Goal: Task Accomplishment & Management: Use online tool/utility

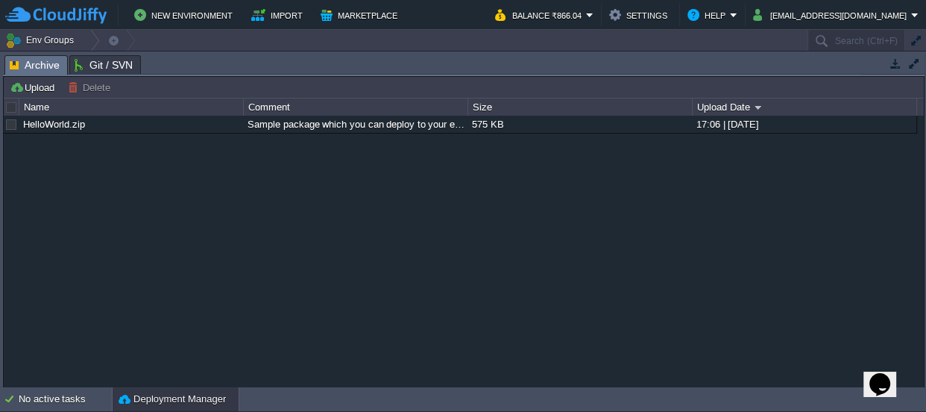
drag, startPoint x: 453, startPoint y: 63, endPoint x: 438, endPoint y: 429, distance: 365.8
click at [438, 411] on html "New Environment Import Marketplace Bonus ₹0.00 Upgrade Account Balance ₹866.04 …" at bounding box center [463, 206] width 926 height 412
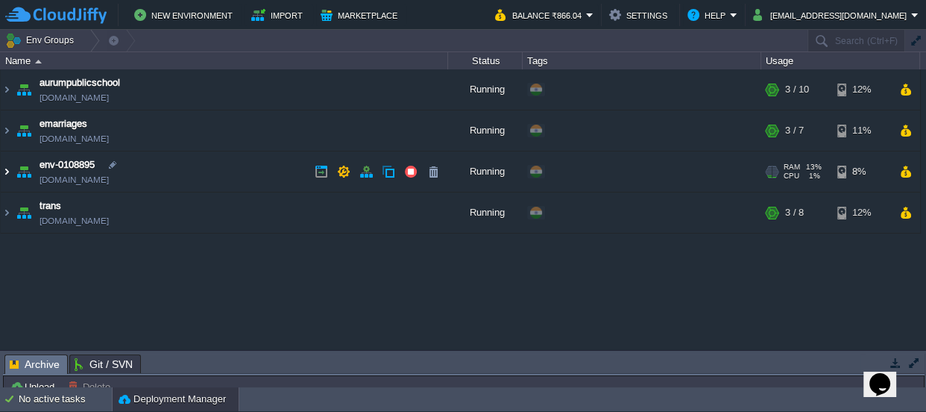
click at [4, 171] on img at bounding box center [7, 171] width 12 height 40
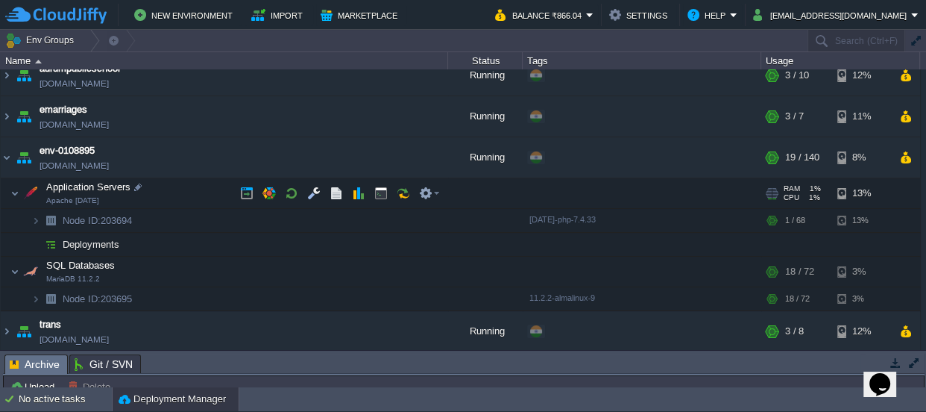
scroll to position [15, 0]
click at [307, 190] on button "button" at bounding box center [313, 192] width 13 height 13
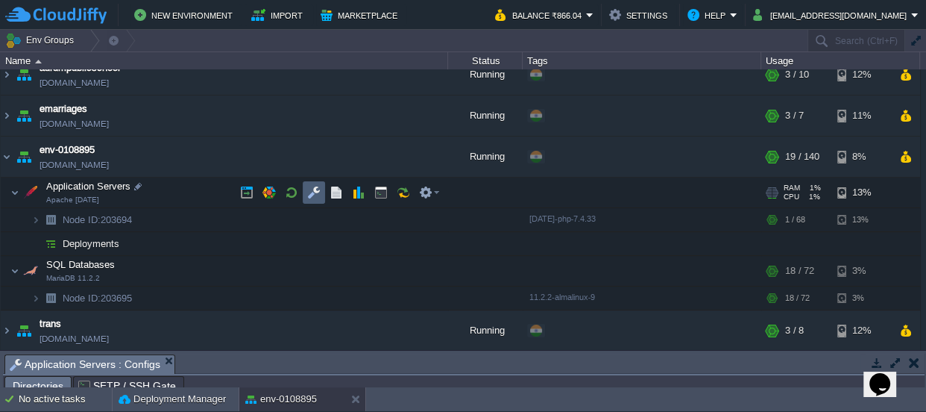
scroll to position [25, 0]
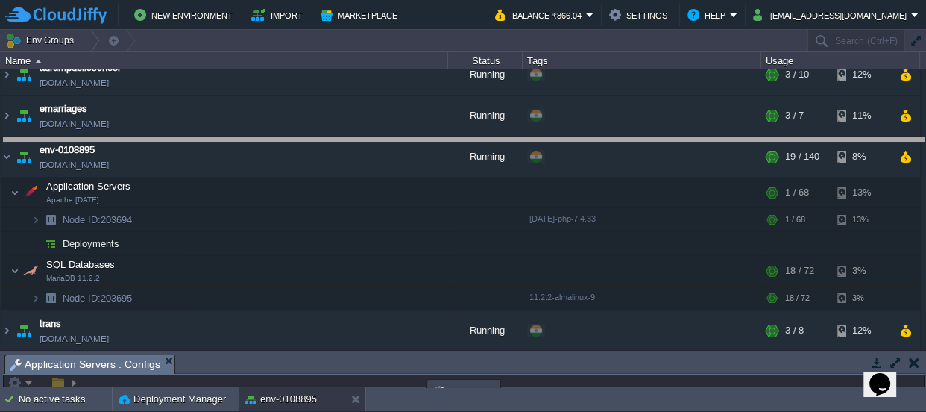
drag, startPoint x: 500, startPoint y: 357, endPoint x: 671, endPoint y: -82, distance: 471.4
click at [671, 0] on html "New Environment Import Marketplace Bonus ₹0.00 Upgrade Account Balance ₹866.04 …" at bounding box center [463, 206] width 926 height 412
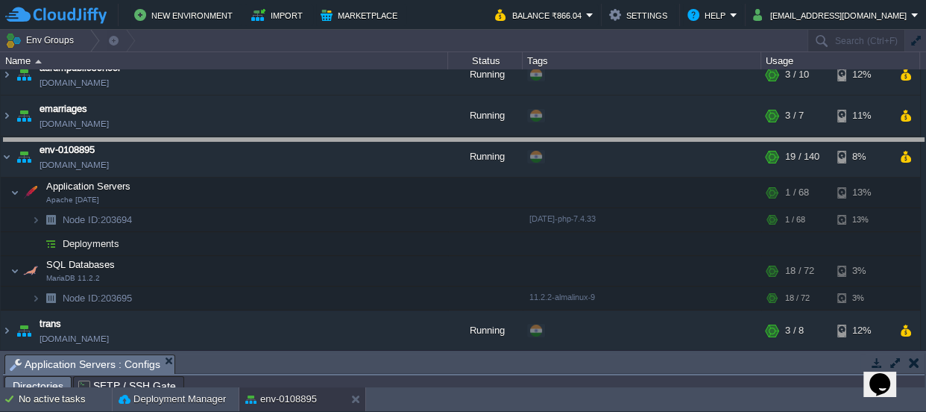
scroll to position [13, 0]
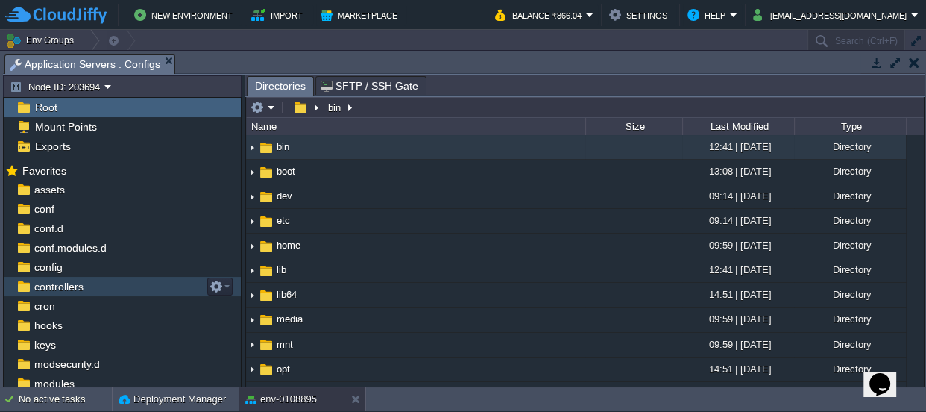
click at [66, 289] on span "controllers" at bounding box center [58, 286] width 54 height 13
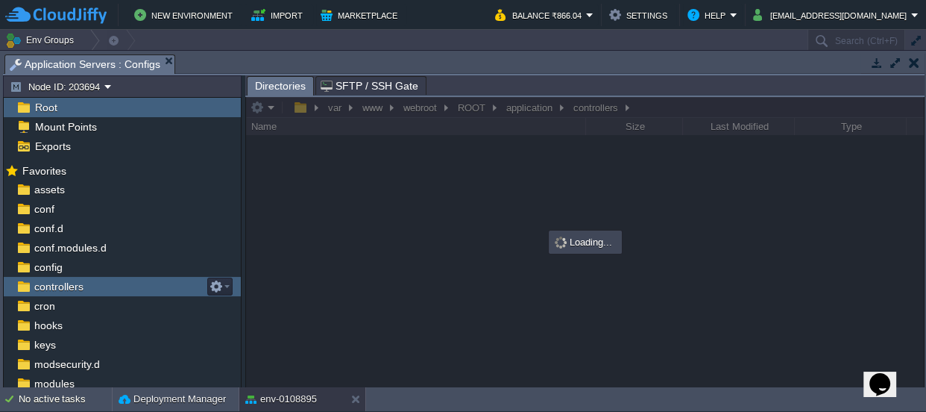
click at [66, 289] on span "controllers" at bounding box center [58, 286] width 54 height 13
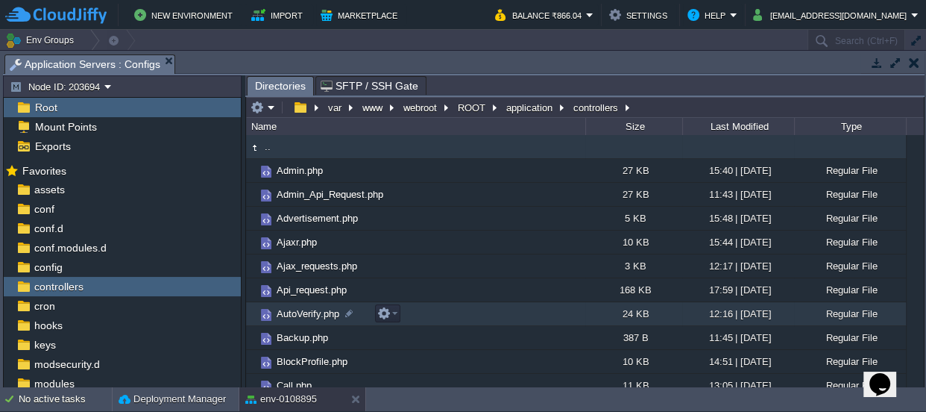
click at [292, 310] on span "AutoVerify.php" at bounding box center [307, 313] width 67 height 13
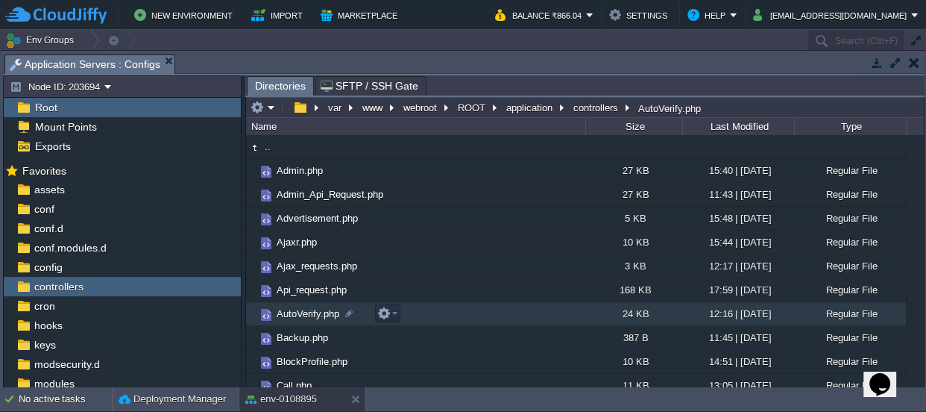
click at [292, 310] on span "AutoVerify.php" at bounding box center [307, 313] width 67 height 13
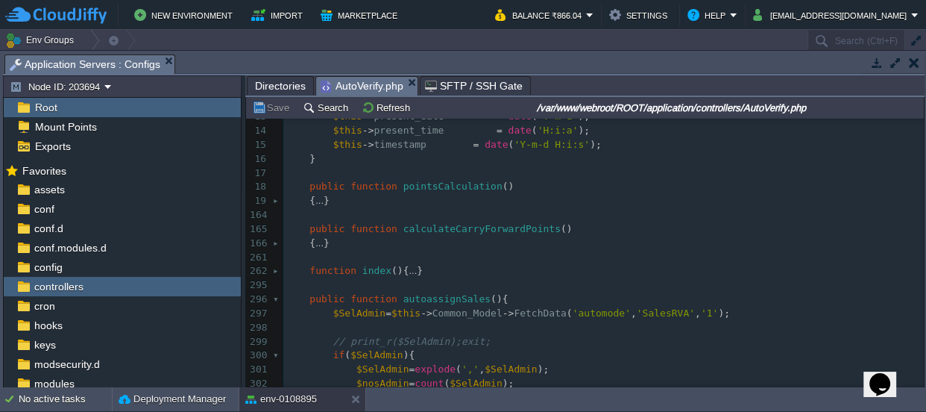
scroll to position [202, 0]
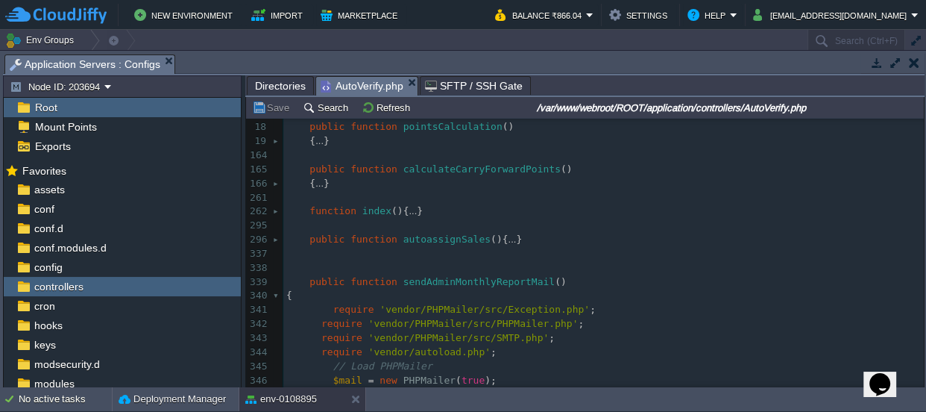
scroll to position [271, 0]
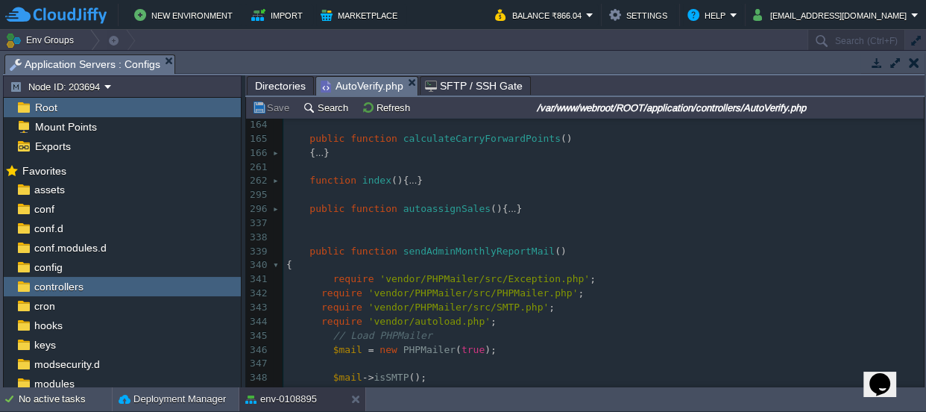
click at [327, 277] on div "616 1 <?php 2 error_reporting ( 0 ); 3 defined ( 'BASEPATH' ) OR exit ( 'No dir…" at bounding box center [603, 153] width 641 height 604
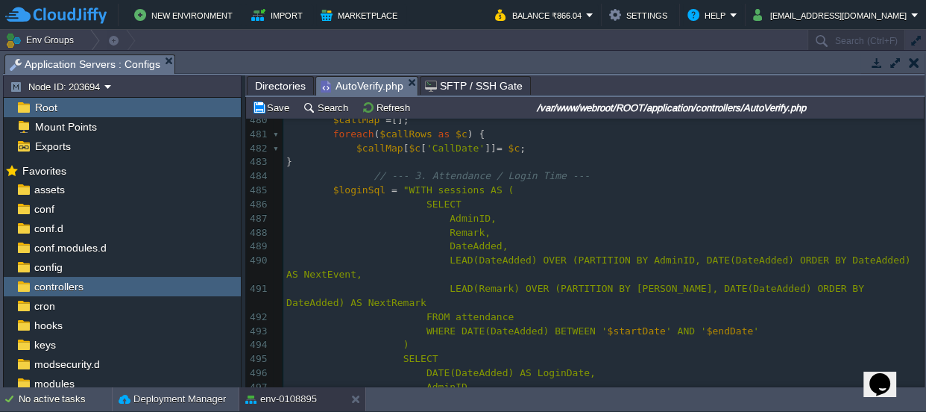
scroll to position [2441, 0]
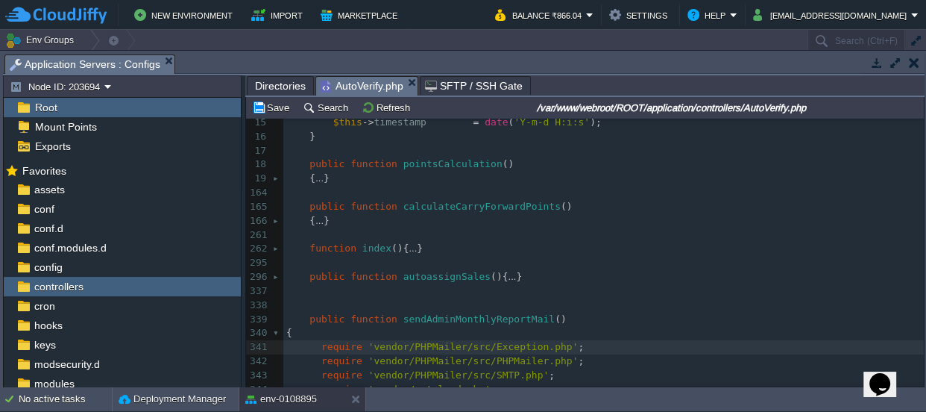
click at [273, 333] on div at bounding box center [278, 333] width 10 height 14
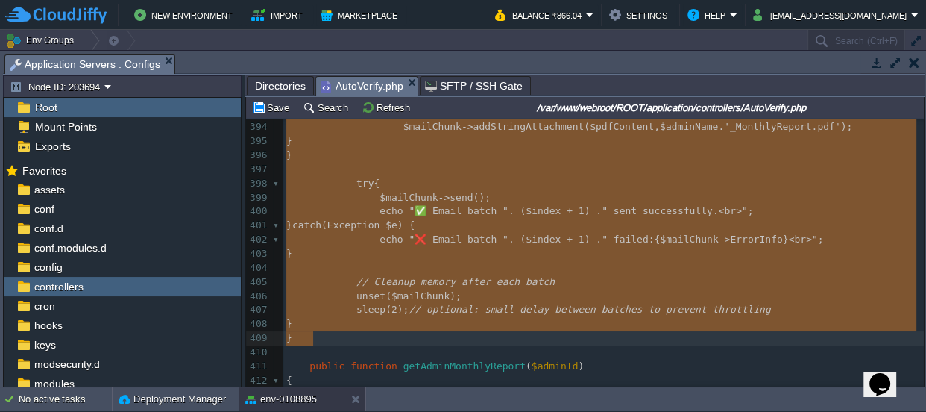
drag, startPoint x: 308, startPoint y: 319, endPoint x: 409, endPoint y: 331, distance: 102.1
type textarea "-"
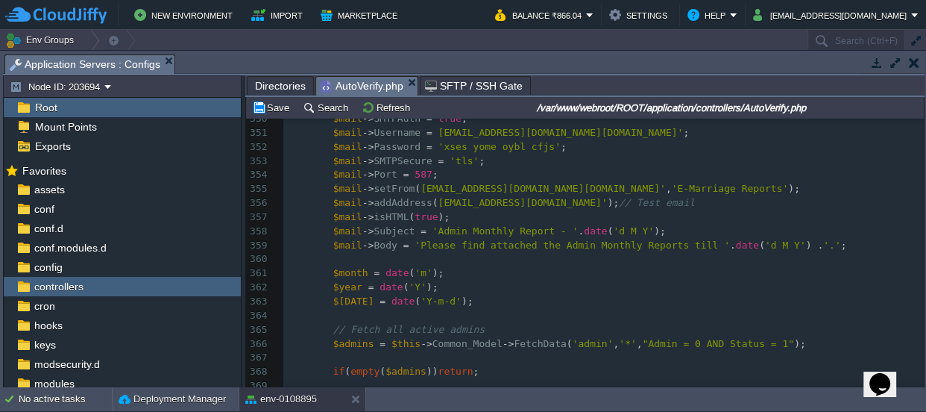
scroll to position [512, 0]
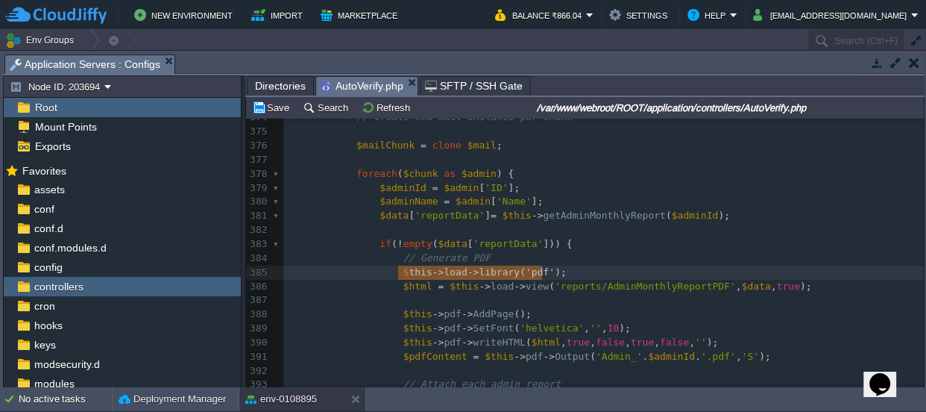
type textarea "$this->load->library('pdf');"
drag, startPoint x: 550, startPoint y: 268, endPoint x: 392, endPoint y: 266, distance: 158.1
paste textarea
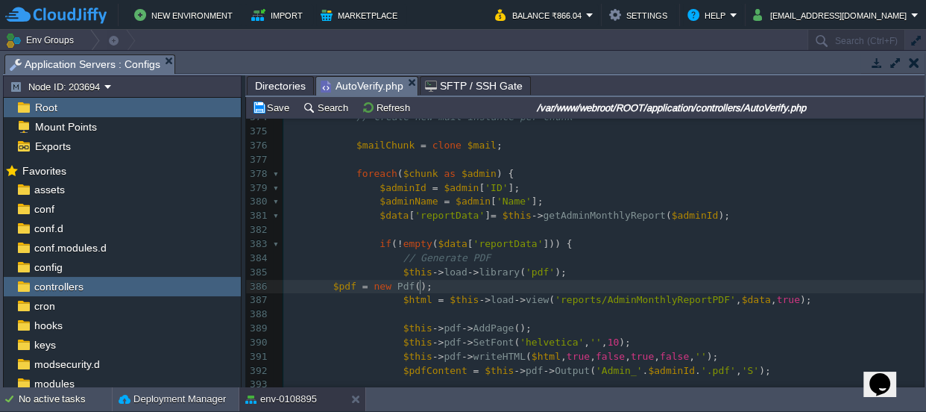
click at [329, 281] on div "x 359 $mail -> Body = 'Please find attached the Admin Monthly Reports till ' . …" at bounding box center [603, 335] width 641 height 871
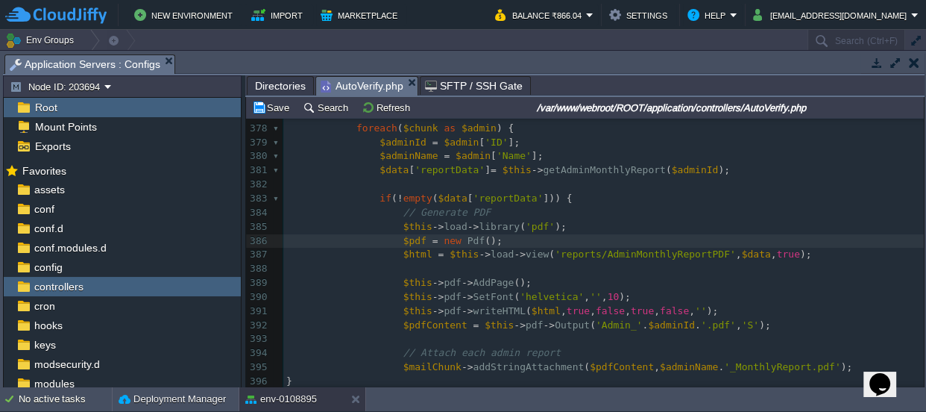
scroll to position [964, 0]
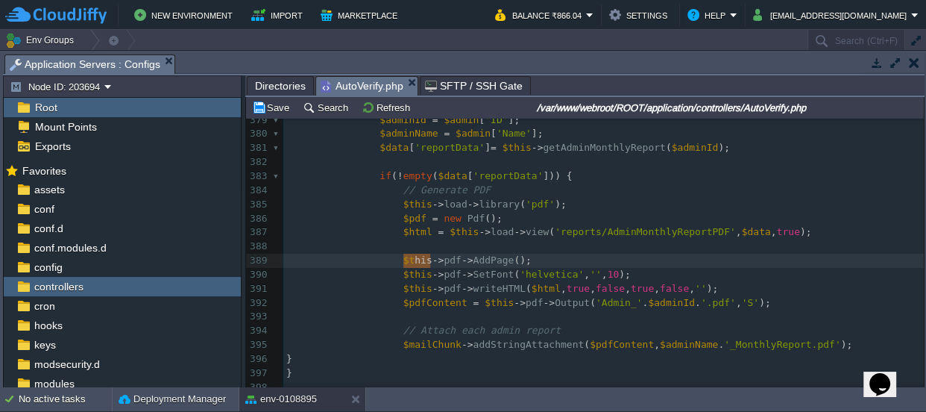
type textarea "this->"
drag, startPoint x: 428, startPoint y: 258, endPoint x: 401, endPoint y: 258, distance: 27.6
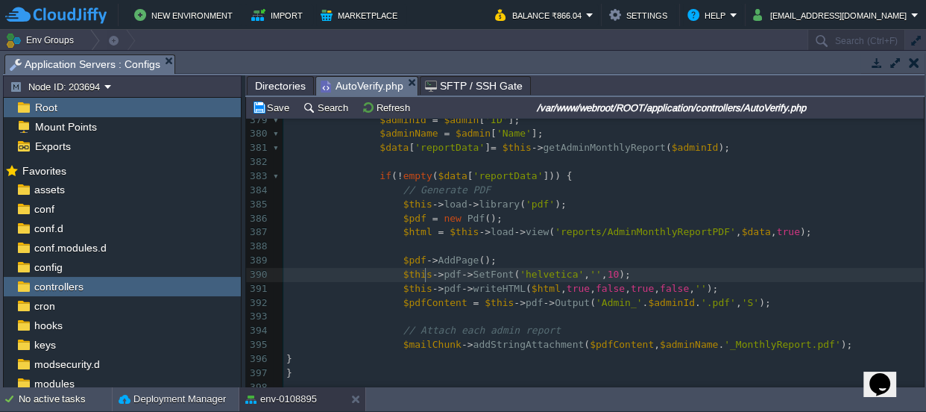
click at [433, 272] on span "->" at bounding box center [439, 274] width 12 height 11
type textarea "this->"
drag, startPoint x: 429, startPoint y: 272, endPoint x: 398, endPoint y: 276, distance: 31.6
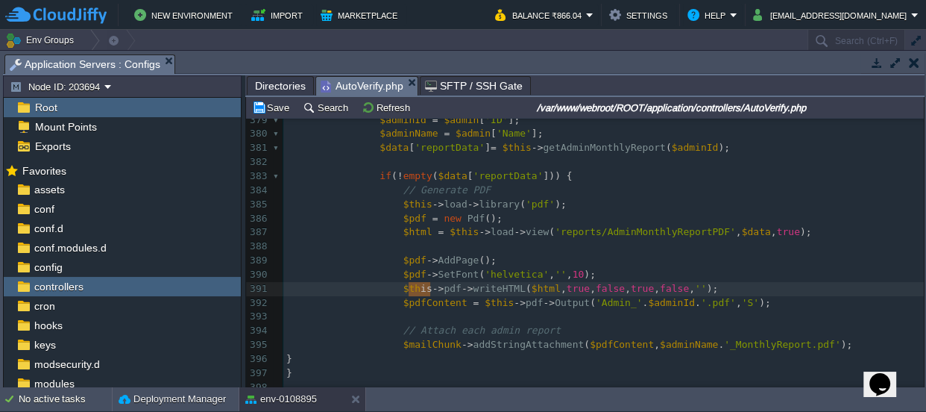
type textarea "this->"
drag, startPoint x: 430, startPoint y: 289, endPoint x: 406, endPoint y: 289, distance: 24.6
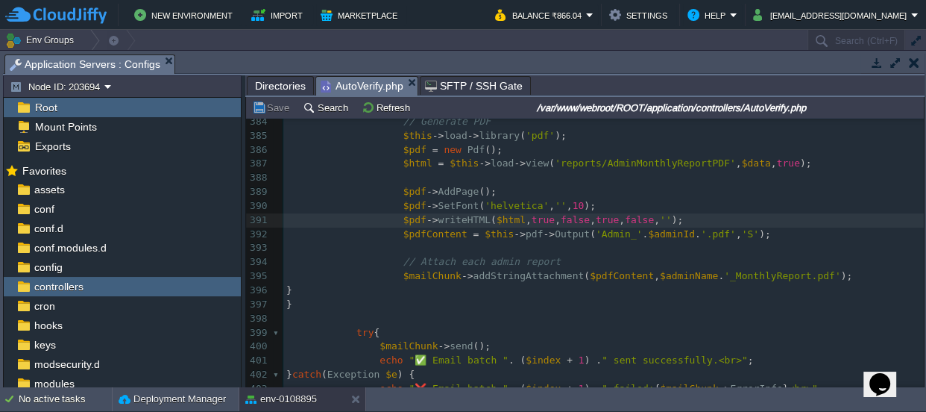
scroll to position [1032, 0]
click at [818, 278] on pre "$mailChunk -> addStringAttachment ( $pdfContent , $adminName . '_MonthlyReport.…" at bounding box center [603, 277] width 641 height 14
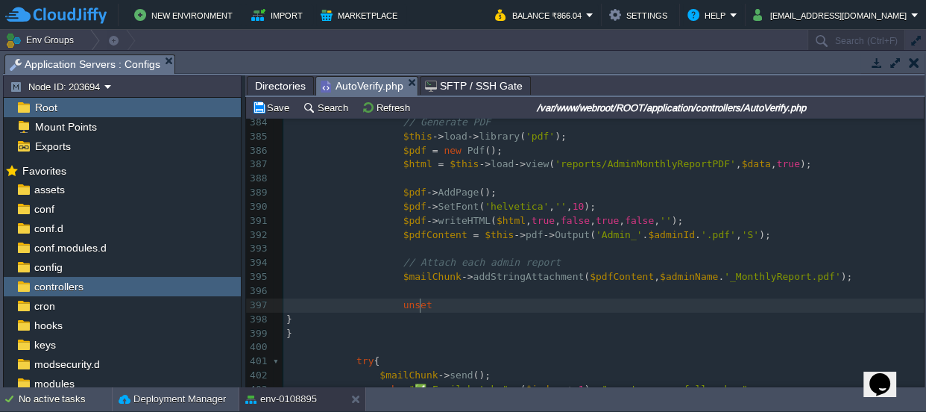
scroll to position [4, 26]
type textarea "unset()"
type textarea "$pdf"
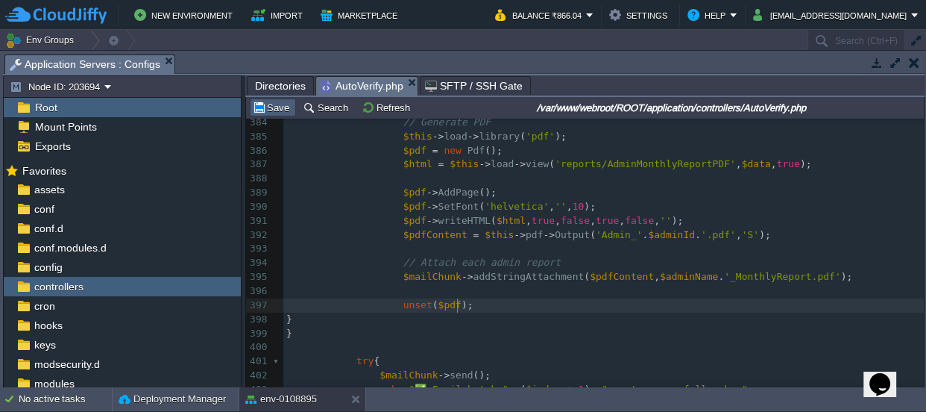
type textarea ";"
click at [285, 110] on button "Save" at bounding box center [273, 107] width 42 height 13
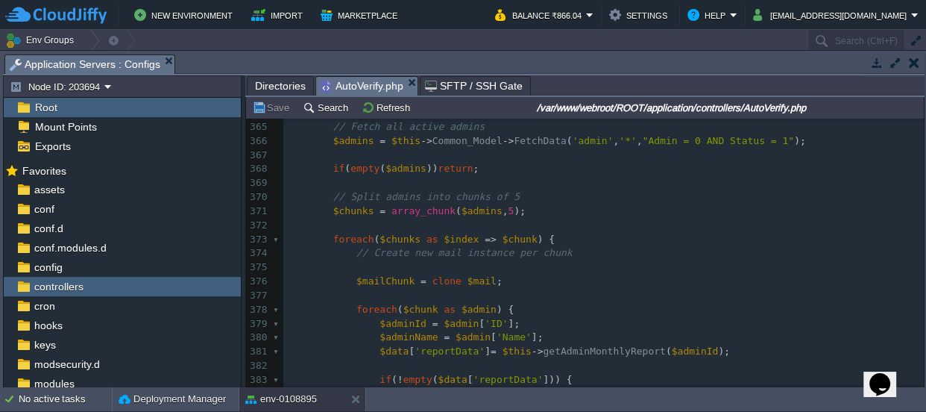
scroll to position [671, 0]
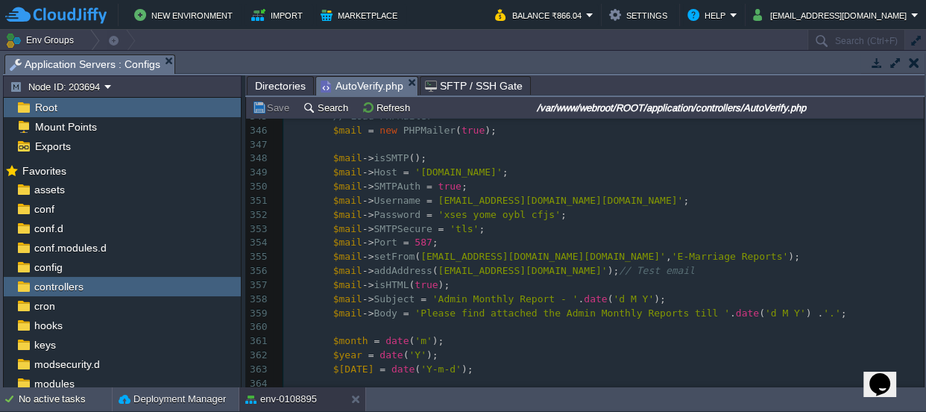
click at [448, 270] on div "x unset ( $pdf ); 296 public function autoassignSales (){ ... } 337 338 339 pub…" at bounding box center [603, 250] width 641 height 534
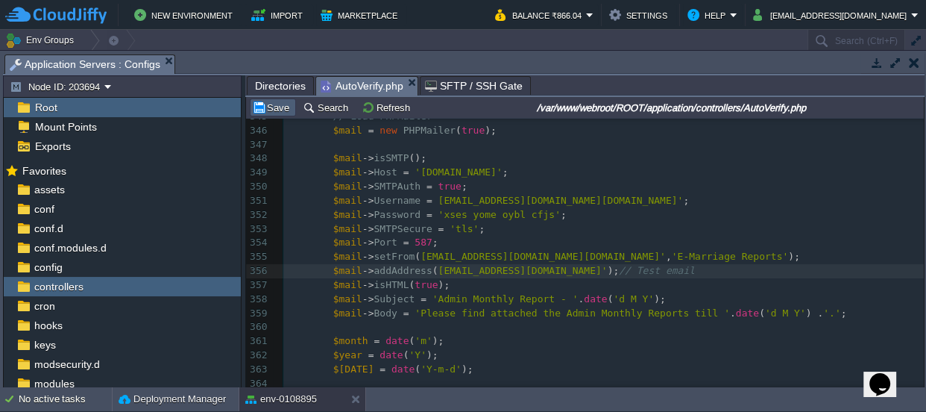
type textarea "jyotiprakashmohanta30"
click at [278, 105] on button "Save" at bounding box center [273, 107] width 42 height 13
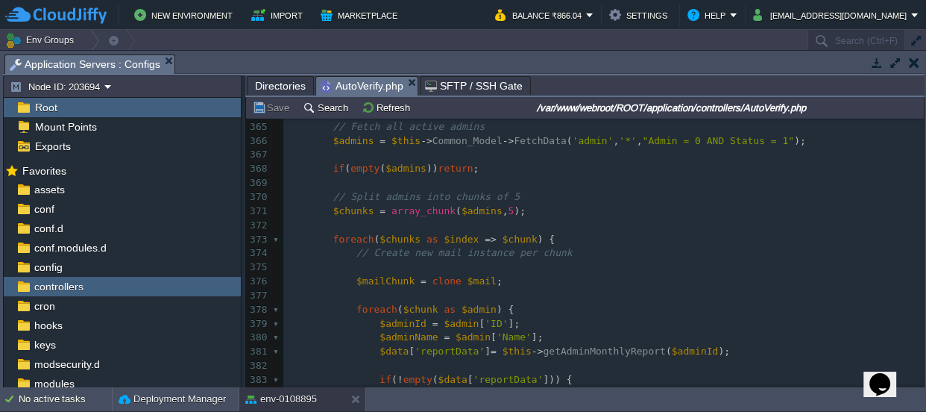
click at [553, 248] on pre "// Create new mail instance per chunk" at bounding box center [603, 253] width 641 height 14
type textarea "$index"
drag, startPoint x: 468, startPoint y: 236, endPoint x: 442, endPoint y: 236, distance: 26.1
click at [377, 267] on pre at bounding box center [603, 267] width 641 height 14
type textarea "if()"
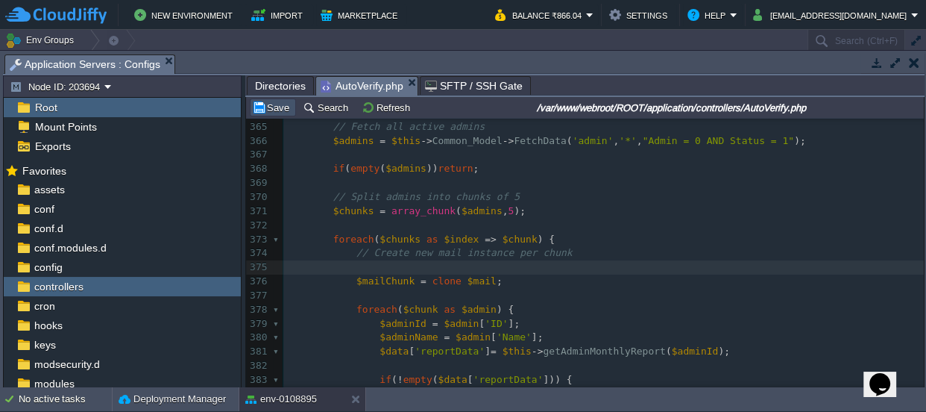
click at [273, 104] on button "Save" at bounding box center [273, 107] width 42 height 13
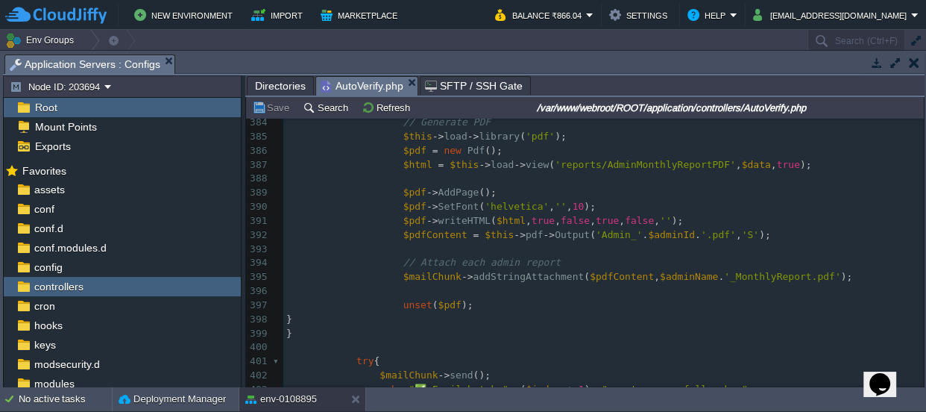
scroll to position [762, 0]
